Goal: Information Seeking & Learning: Learn about a topic

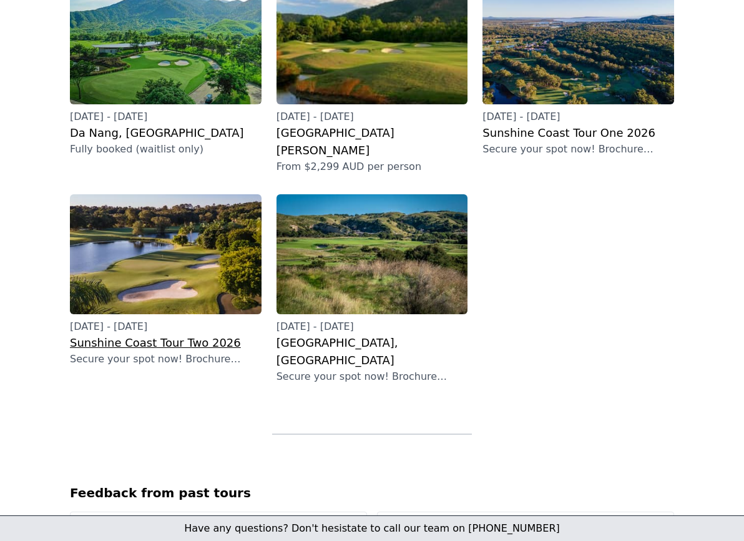
scroll to position [431, 0]
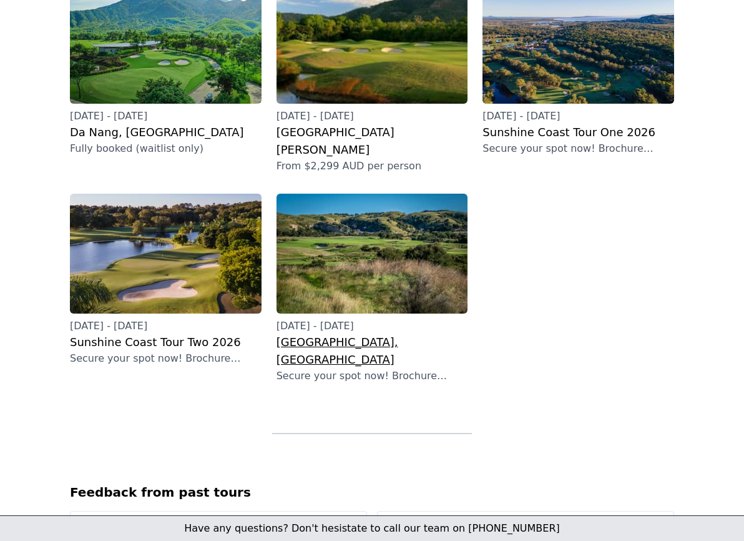
click at [345, 216] on img at bounding box center [373, 254] width 192 height 120
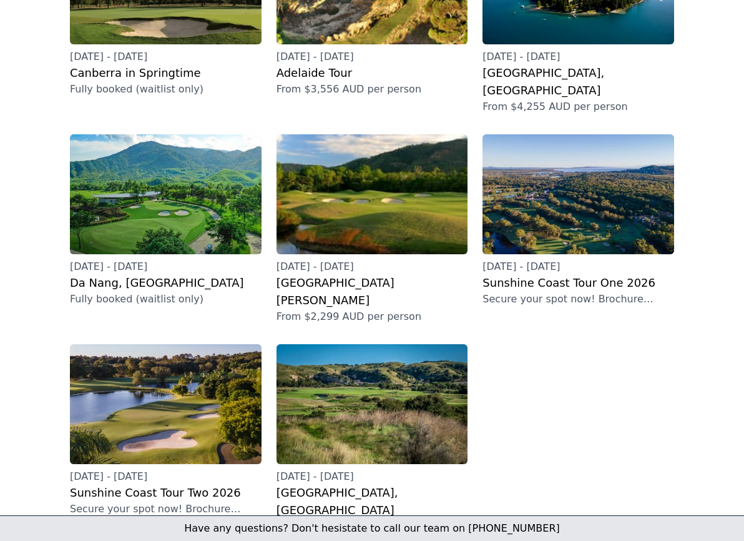
scroll to position [280, 0]
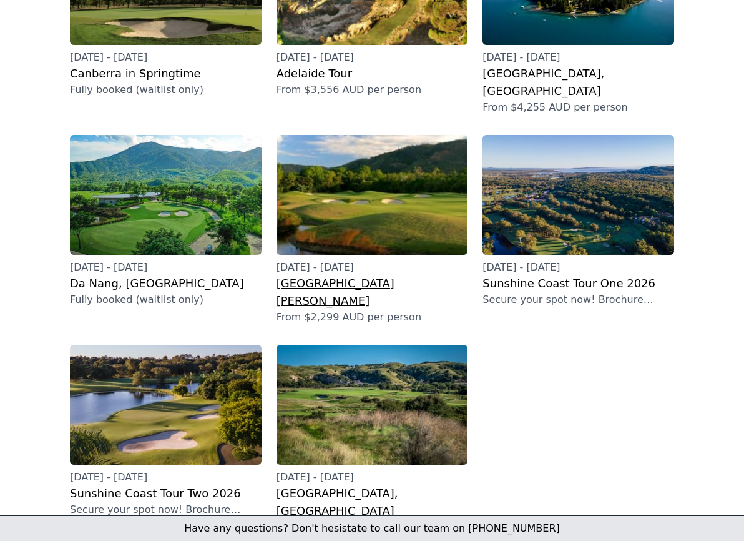
click at [353, 165] on img at bounding box center [373, 195] width 192 height 120
